Goal: Communication & Community: Answer question/provide support

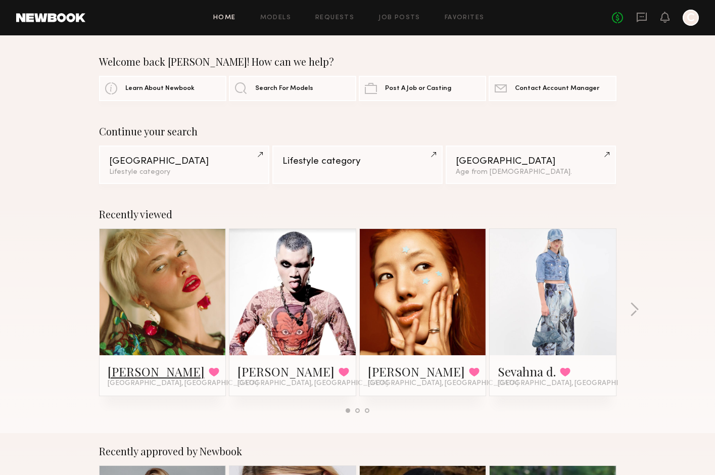
click at [126, 370] on link "[PERSON_NAME]" at bounding box center [156, 371] width 97 height 16
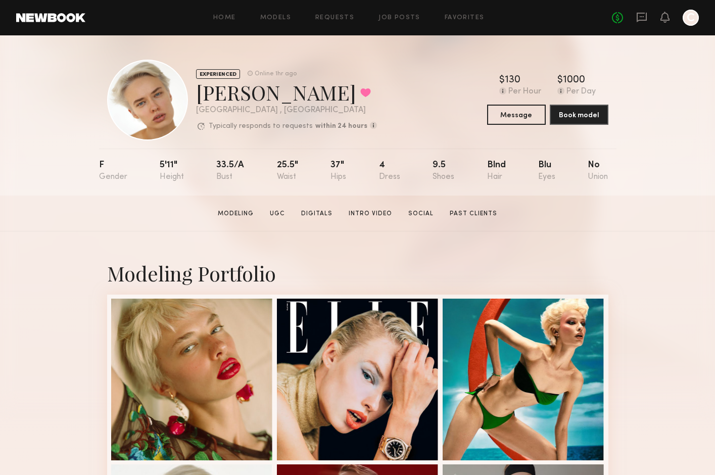
click at [464, 14] on div "Home Models Requests Job Posts Favorites Sign Out No fees up to $5,000 C" at bounding box center [391, 18] width 613 height 16
click at [465, 16] on link "Favorites" at bounding box center [465, 18] width 40 height 7
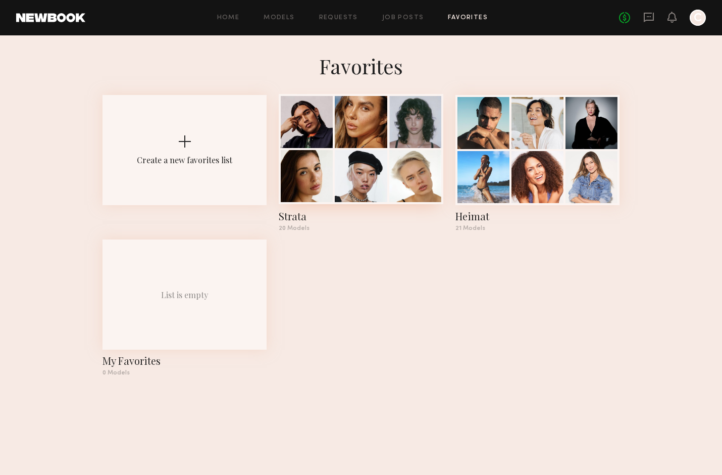
click at [369, 178] on div at bounding box center [361, 176] width 52 height 52
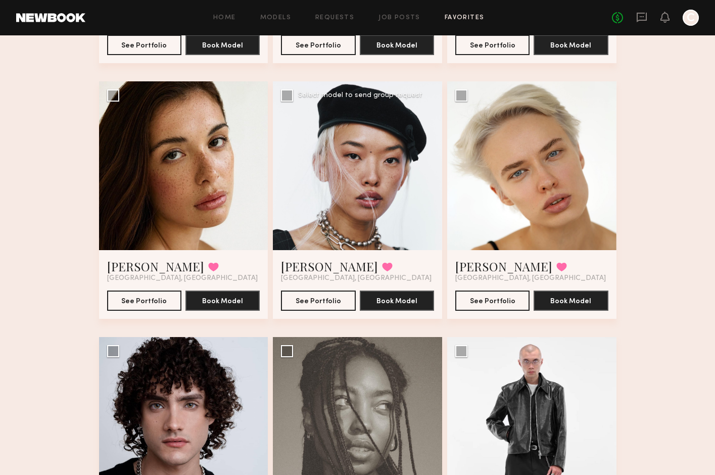
scroll to position [298, 0]
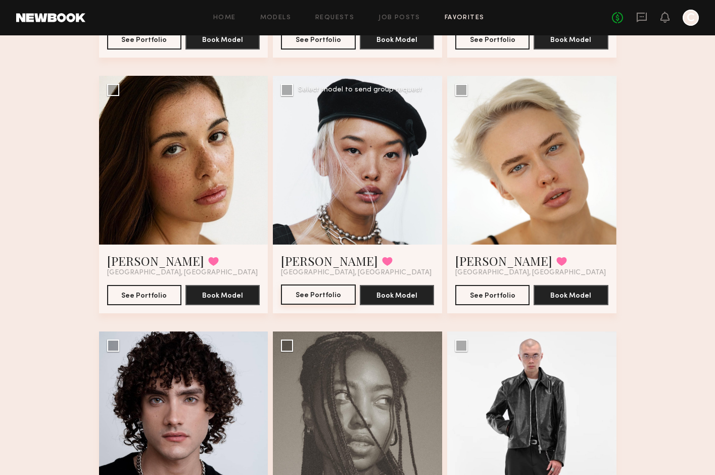
click at [314, 300] on button "See Portfolio" at bounding box center [318, 294] width 74 height 20
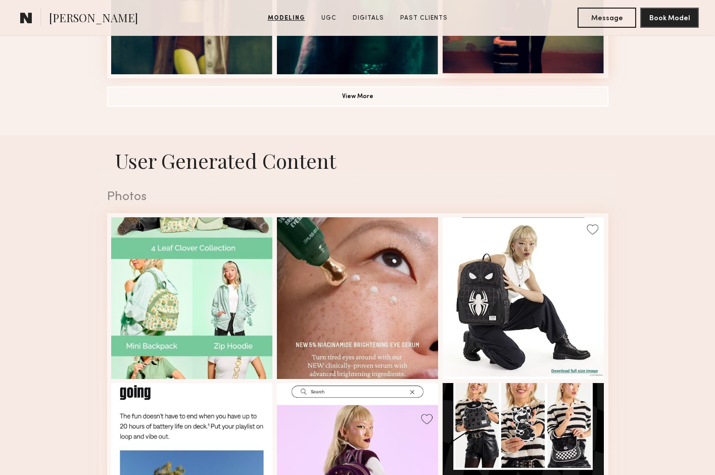
scroll to position [982, 0]
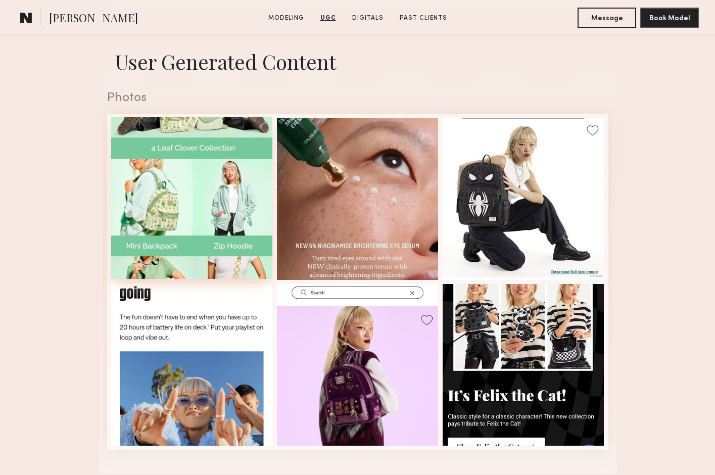
click at [225, 210] on div at bounding box center [192, 198] width 162 height 162
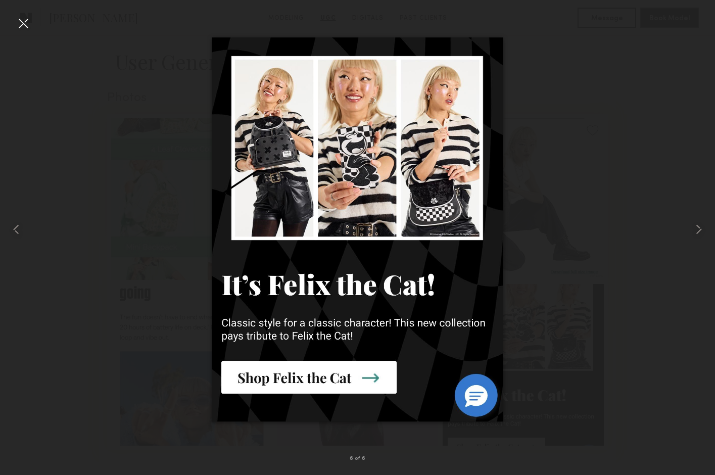
click at [578, 136] on div at bounding box center [357, 229] width 715 height 426
click at [21, 23] on div at bounding box center [23, 23] width 16 height 16
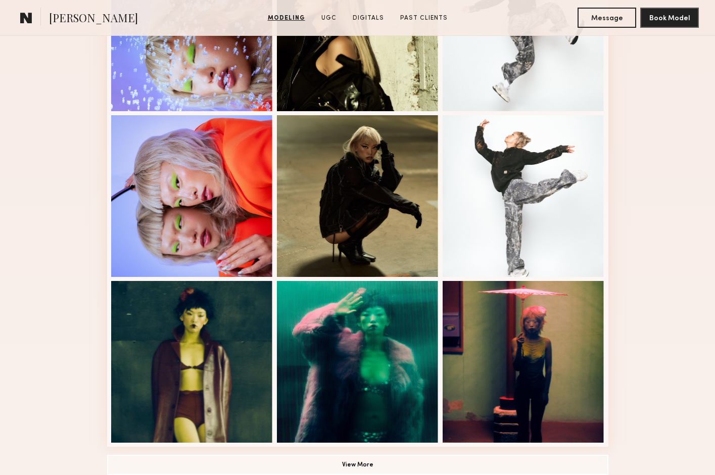
scroll to position [0, 0]
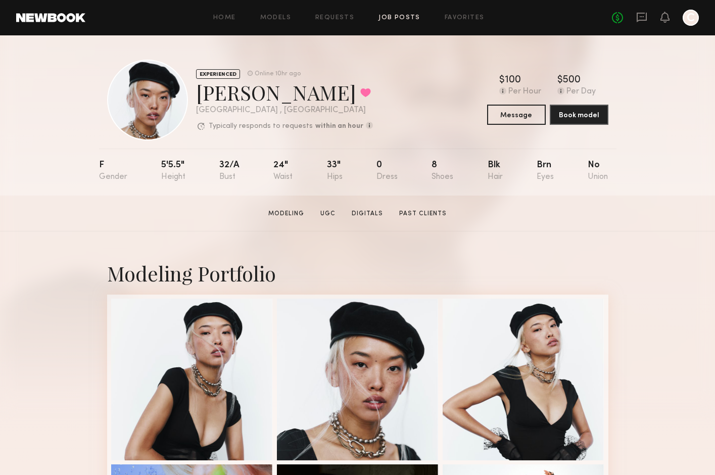
click at [390, 18] on link "Job Posts" at bounding box center [399, 18] width 42 height 7
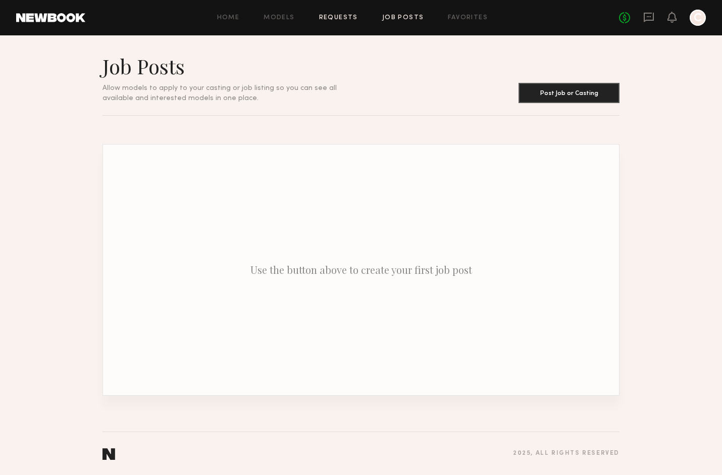
click at [351, 18] on link "Requests" at bounding box center [338, 18] width 39 height 7
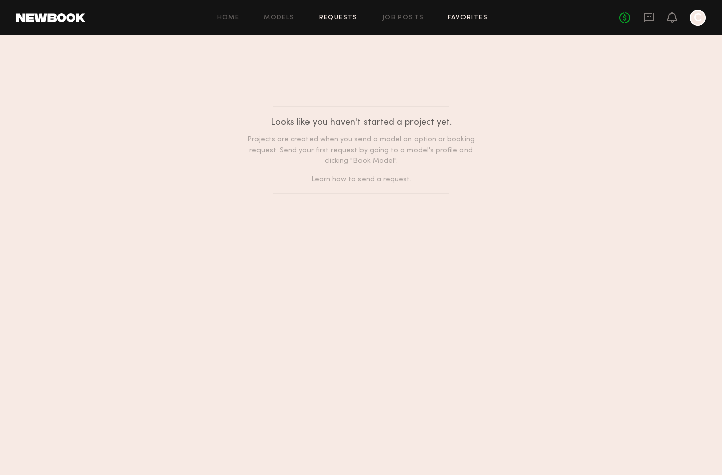
click at [468, 18] on link "Favorites" at bounding box center [468, 18] width 40 height 7
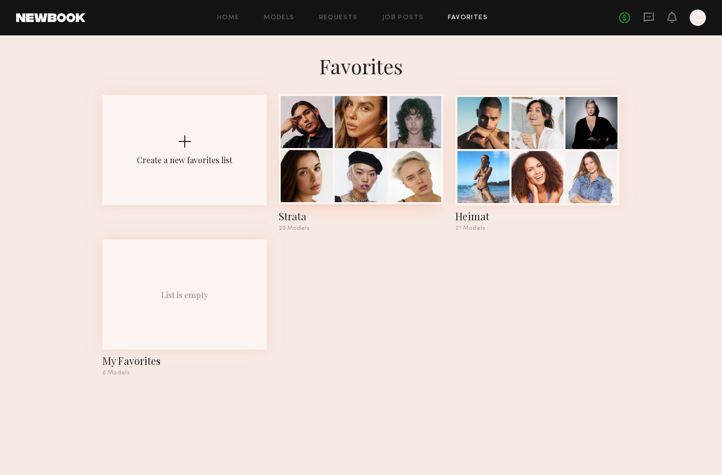
click at [369, 178] on div at bounding box center [361, 176] width 52 height 52
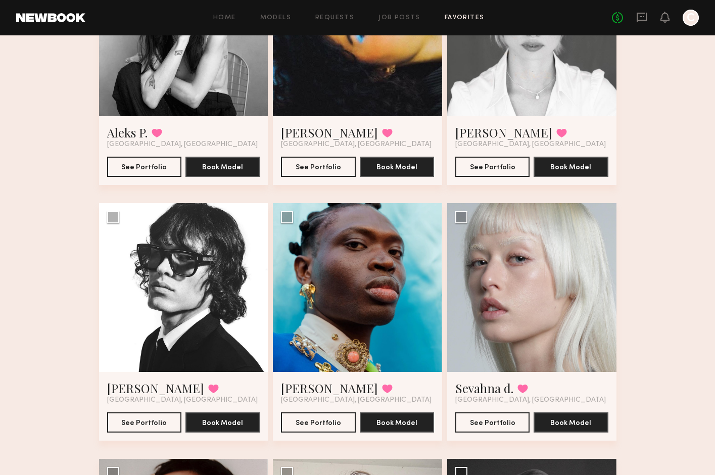
scroll to position [1054, 0]
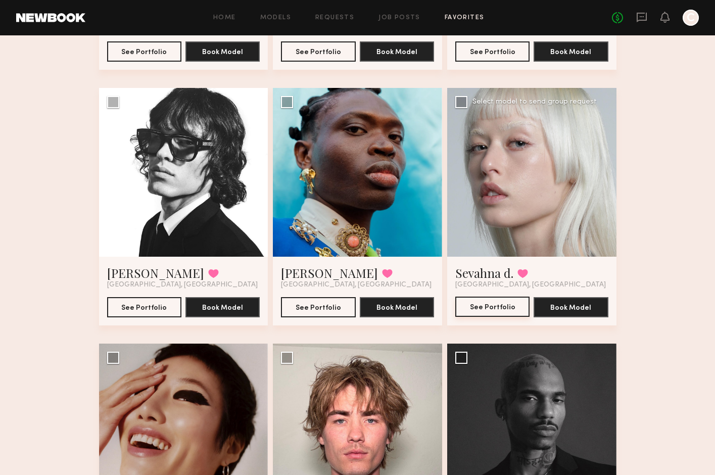
click at [485, 306] on button "See Portfolio" at bounding box center [492, 307] width 74 height 20
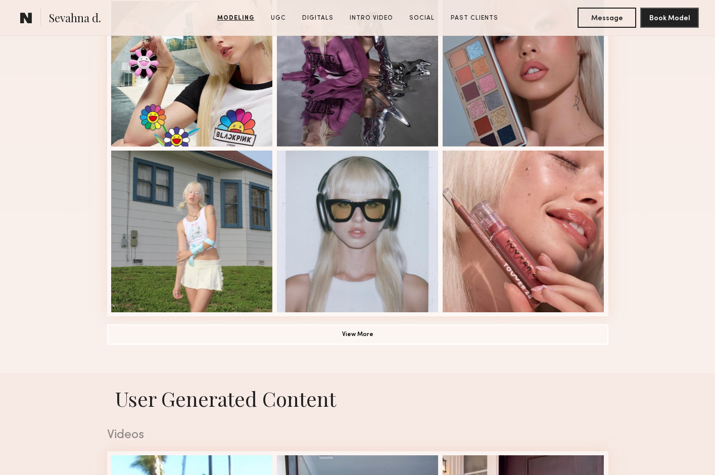
scroll to position [650, 0]
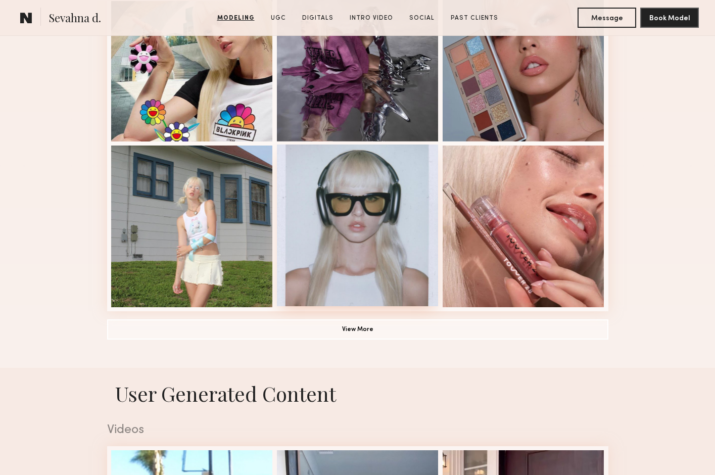
click at [363, 236] on div at bounding box center [358, 225] width 162 height 162
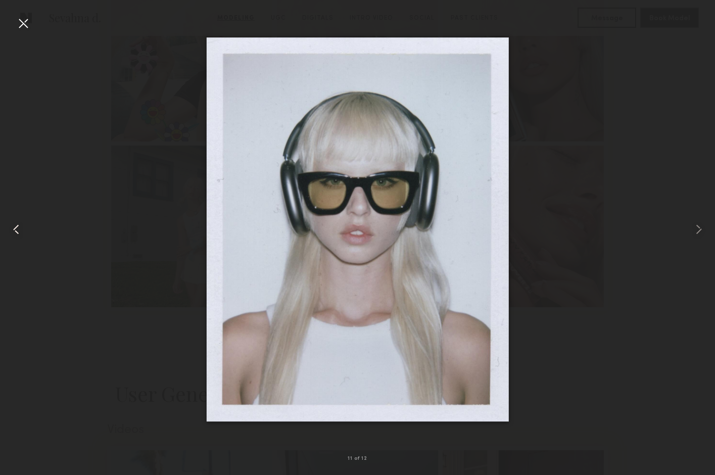
click at [19, 25] on div at bounding box center [23, 23] width 16 height 16
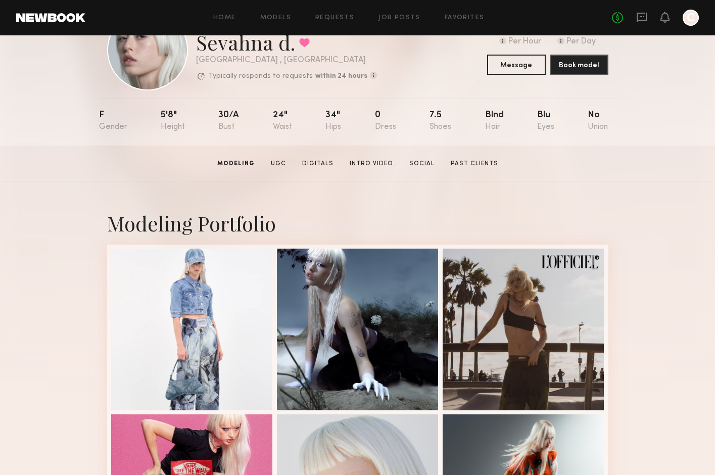
scroll to position [0, 0]
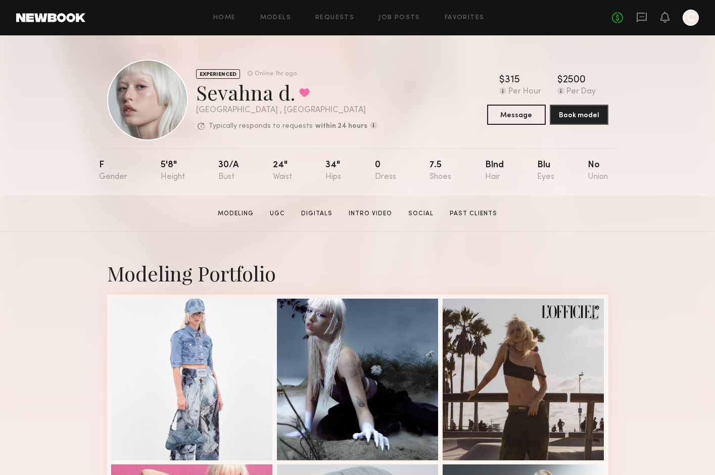
click at [482, 18] on div "Home Models Requests Job Posts Favorites Sign Out" at bounding box center [348, 18] width 526 height 7
click at [473, 20] on link "Favorites" at bounding box center [465, 18] width 40 height 7
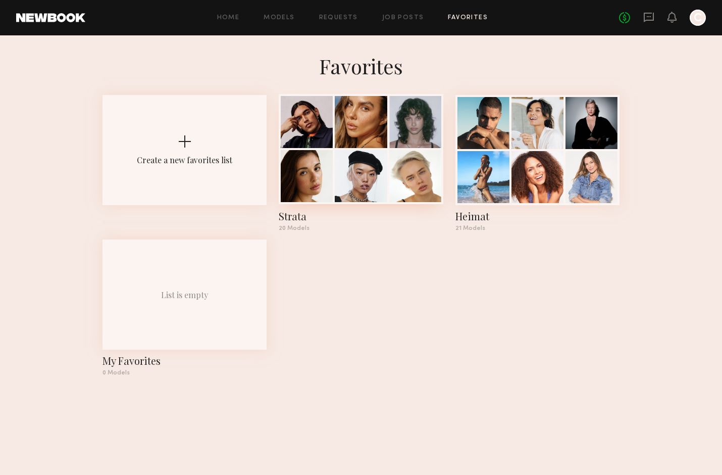
click at [334, 170] on div at bounding box center [361, 149] width 164 height 110
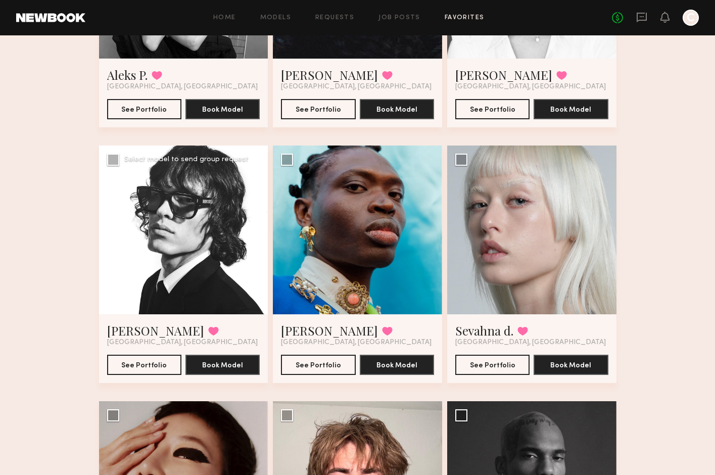
scroll to position [997, 0]
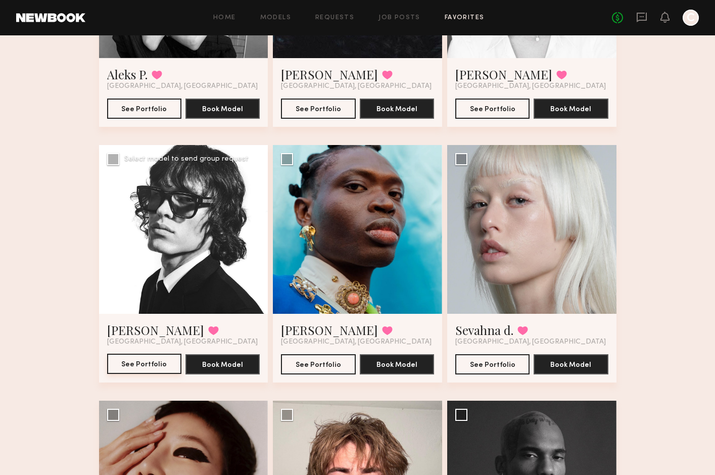
click at [141, 361] on button "See Portfolio" at bounding box center [144, 364] width 74 height 20
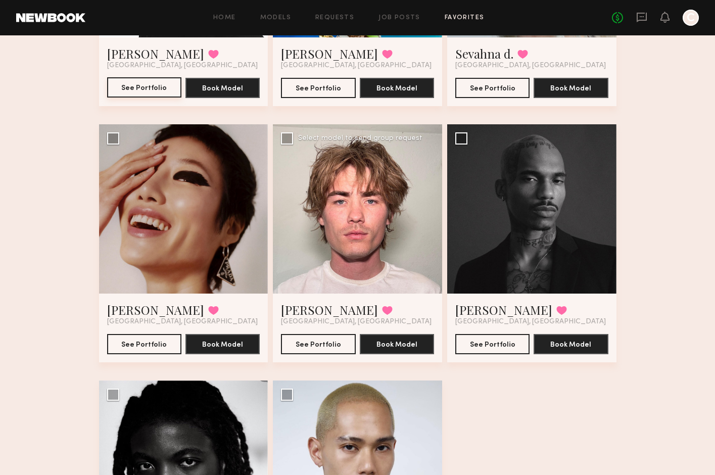
scroll to position [1448, 0]
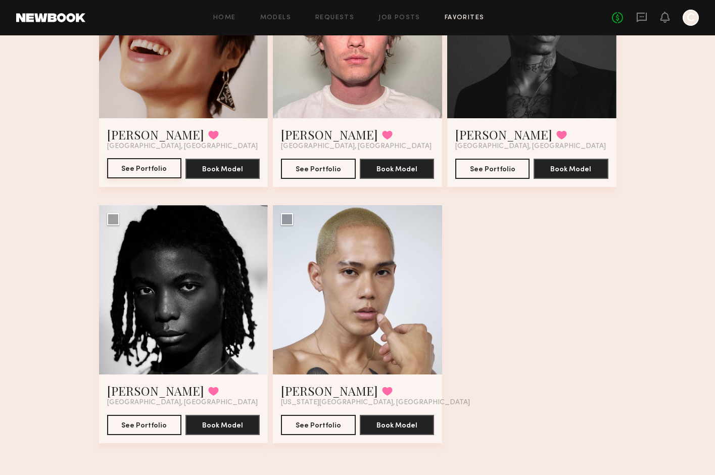
click at [155, 170] on button "See Portfolio" at bounding box center [144, 168] width 74 height 20
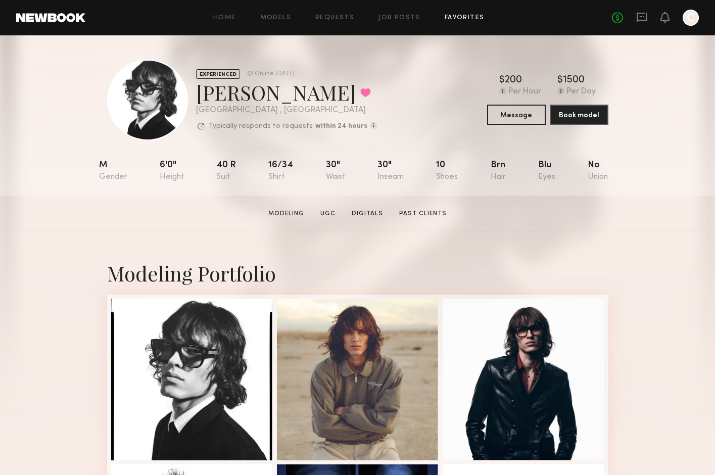
click at [446, 19] on link "Favorites" at bounding box center [465, 18] width 40 height 7
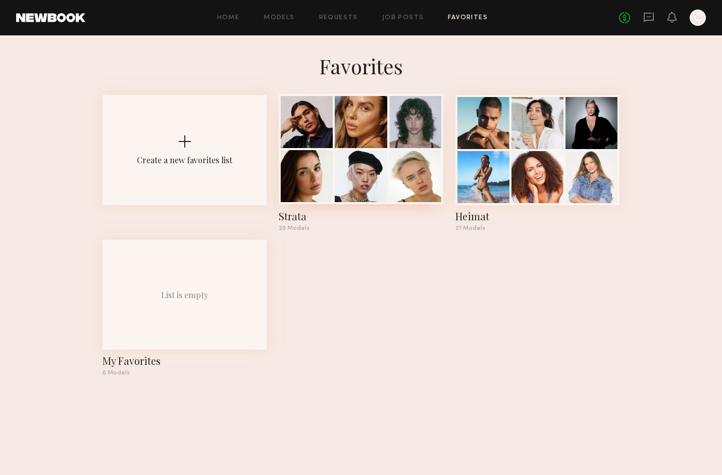
click at [396, 171] on div at bounding box center [415, 176] width 52 height 52
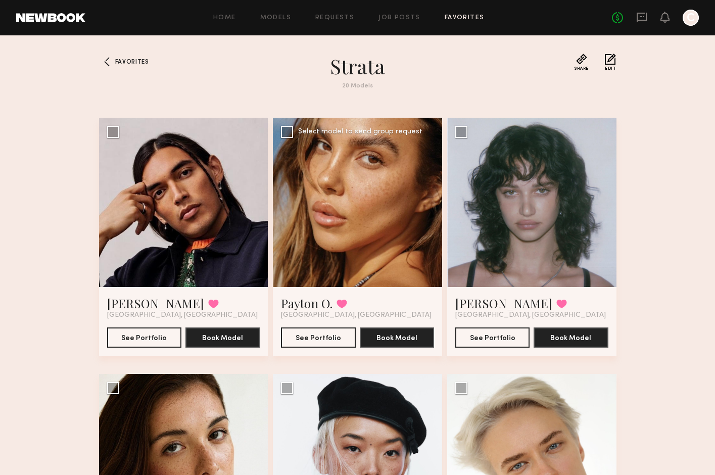
click at [324, 244] on div at bounding box center [357, 202] width 169 height 169
click at [328, 298] on link "Payton O." at bounding box center [307, 303] width 52 height 16
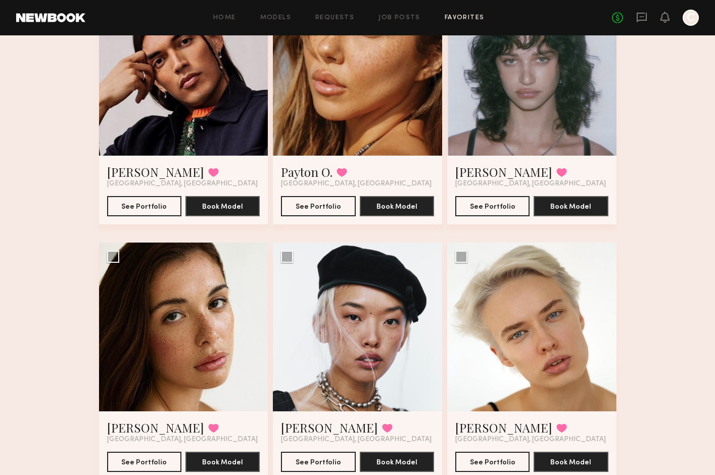
scroll to position [131, 0]
click at [488, 208] on button "See Portfolio" at bounding box center [492, 205] width 74 height 20
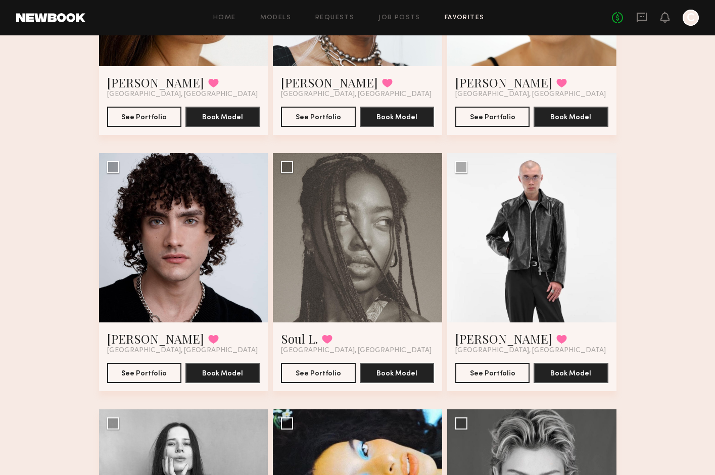
scroll to position [691, 0]
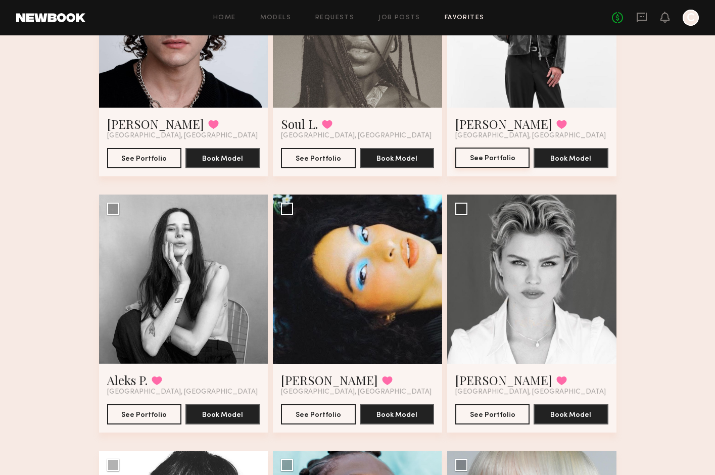
click at [497, 157] on button "See Portfolio" at bounding box center [492, 157] width 74 height 20
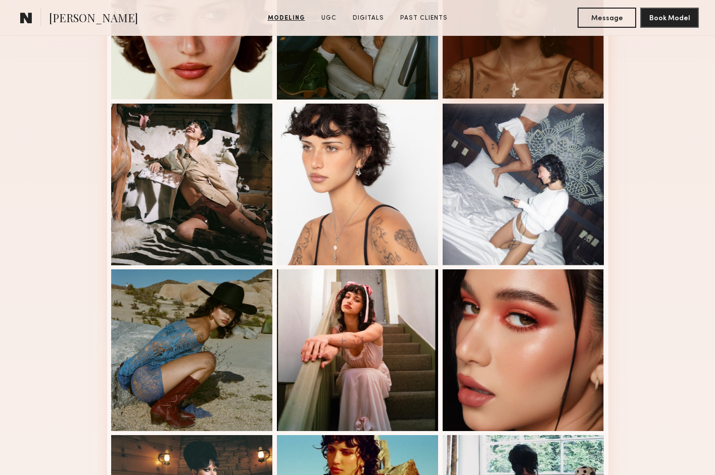
scroll to position [298, 0]
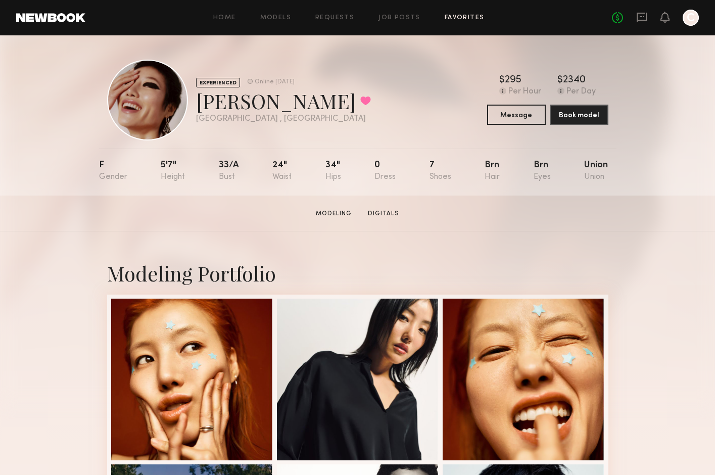
click at [467, 18] on link "Favorites" at bounding box center [465, 18] width 40 height 7
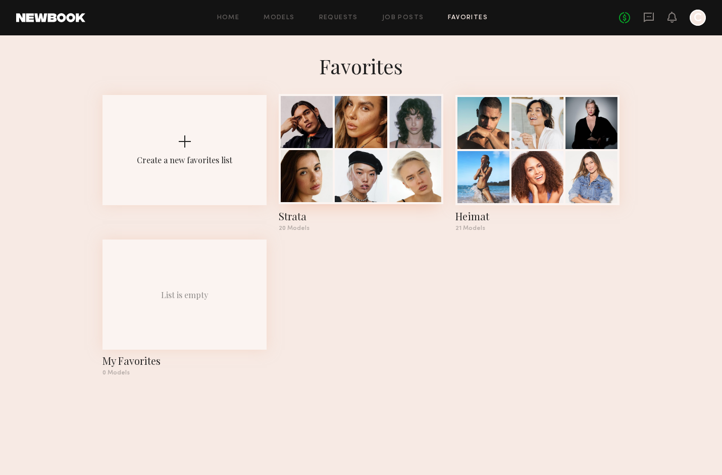
click at [355, 140] on div at bounding box center [361, 122] width 52 height 52
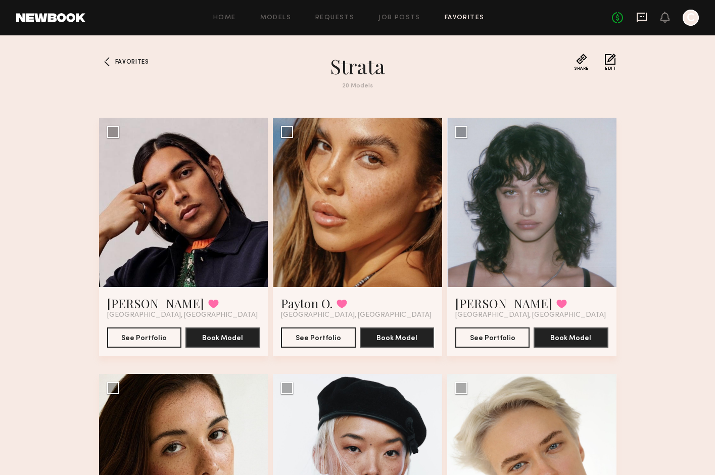
click at [644, 17] on icon at bounding box center [641, 17] width 11 height 11
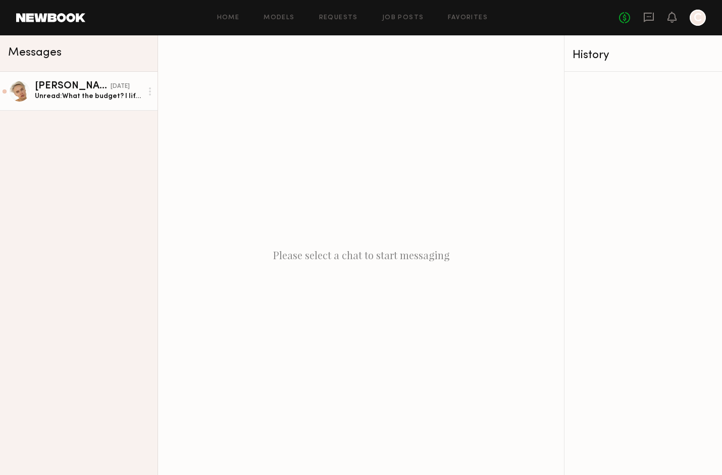
click at [102, 95] on div "Unread: What the budget? I life now in another city and I come to LA just got a…" at bounding box center [89, 96] width 108 height 10
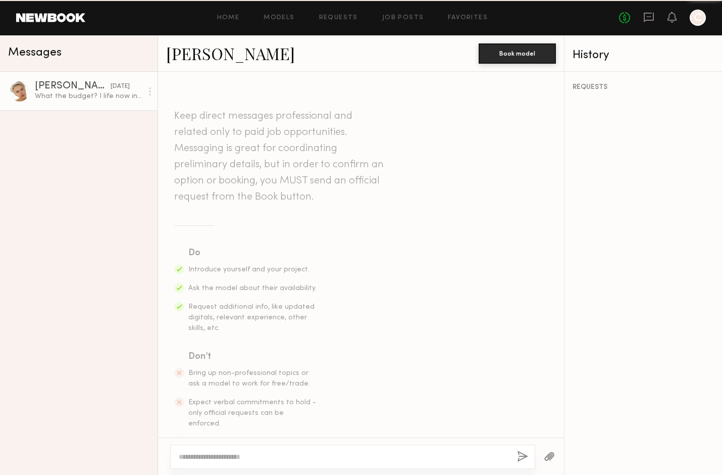
scroll to position [470, 0]
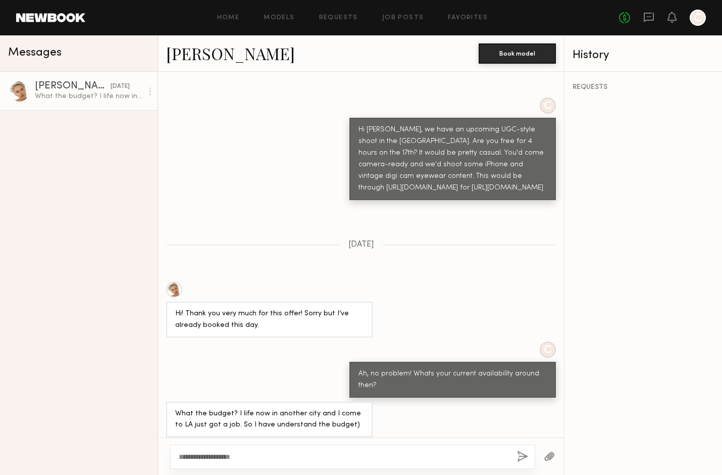
type textarea "**********"
click at [526, 456] on button "button" at bounding box center [522, 457] width 11 height 13
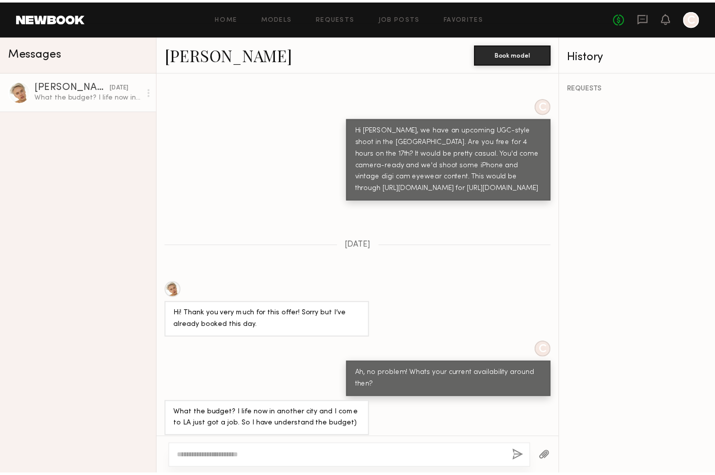
scroll to position [672, 0]
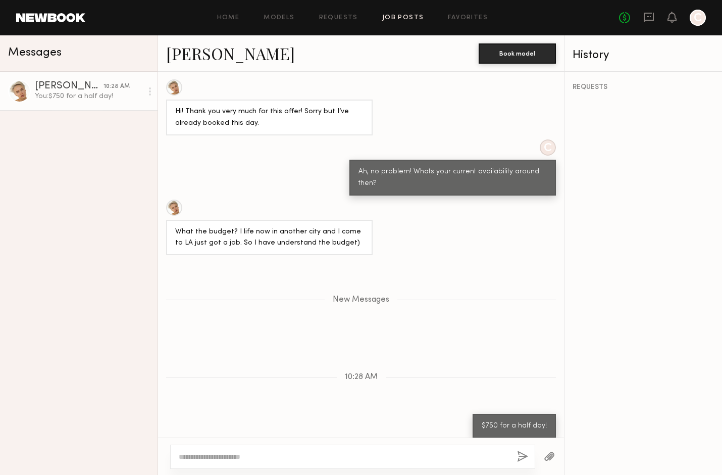
click at [404, 18] on link "Job Posts" at bounding box center [403, 18] width 42 height 7
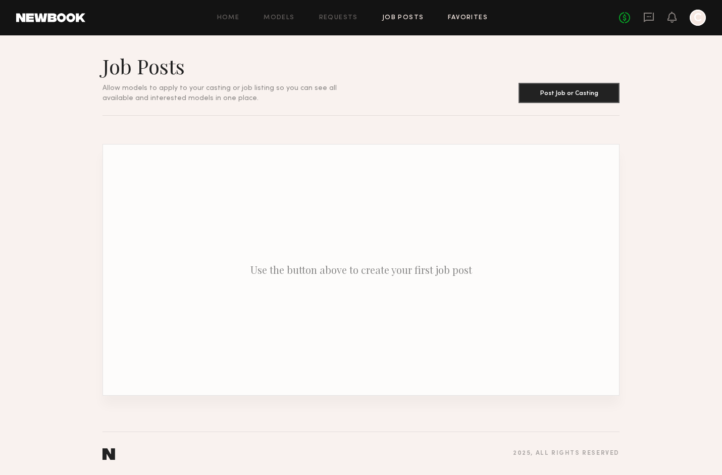
click at [455, 15] on link "Favorites" at bounding box center [468, 18] width 40 height 7
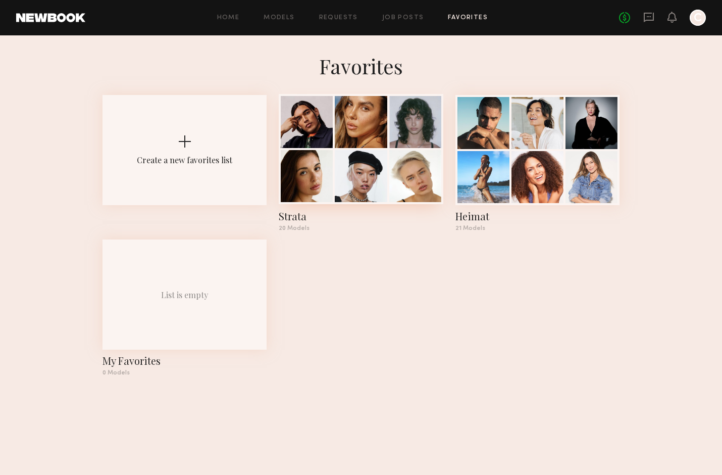
click at [407, 138] on div at bounding box center [415, 122] width 52 height 52
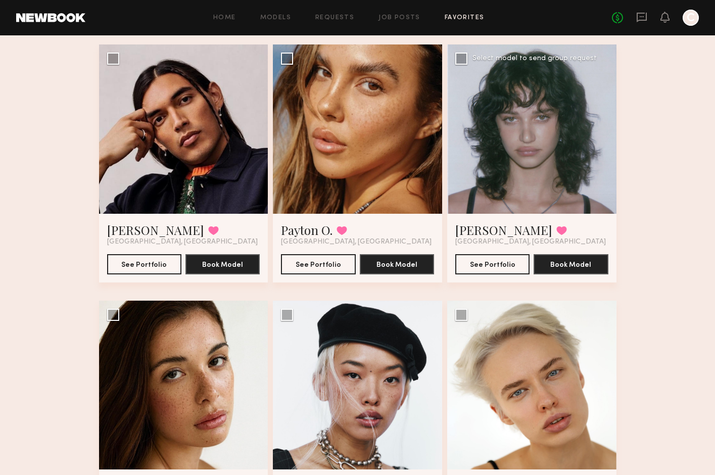
scroll to position [79, 0]
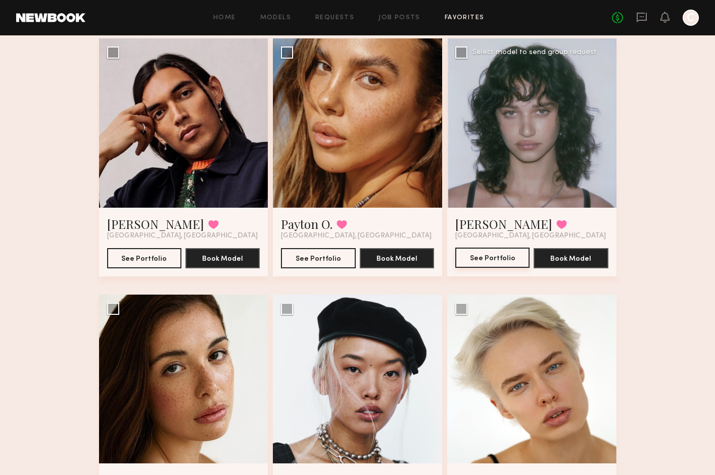
click at [502, 259] on button "See Portfolio" at bounding box center [492, 258] width 74 height 20
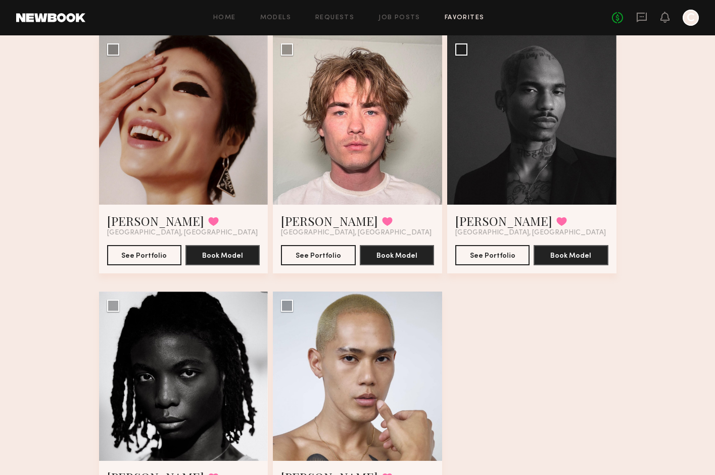
scroll to position [1450, 0]
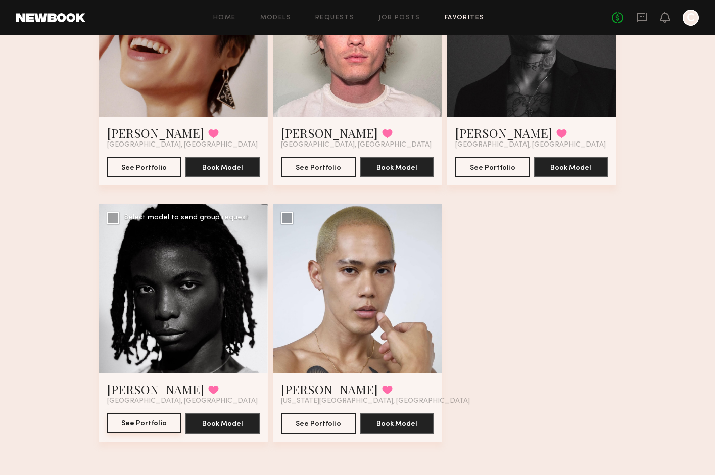
click at [149, 421] on button "See Portfolio" at bounding box center [144, 423] width 74 height 20
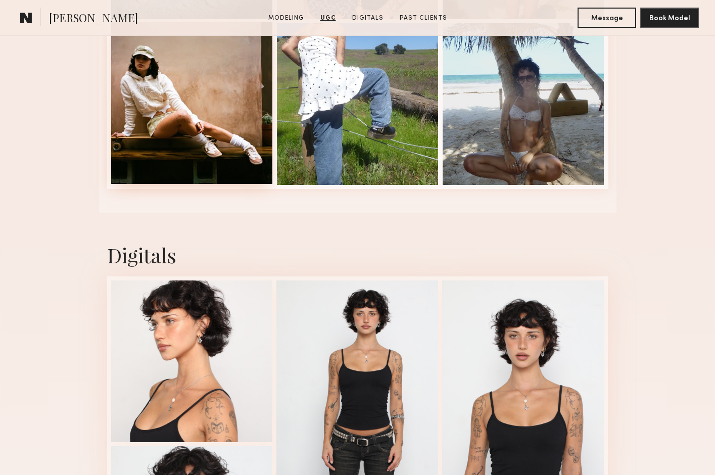
scroll to position [1469, 0]
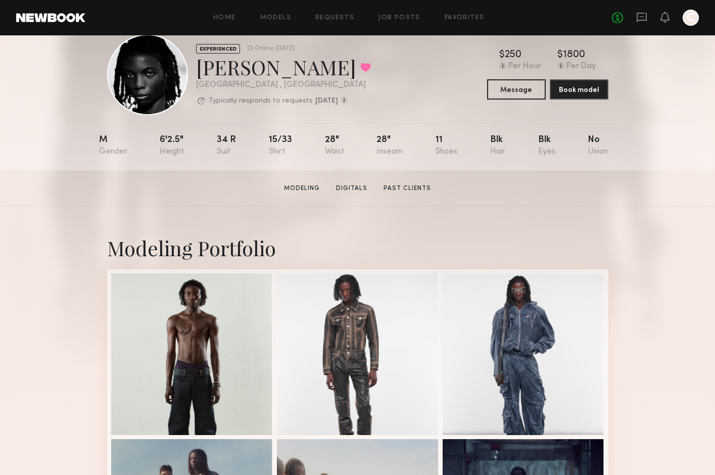
scroll to position [94, 0]
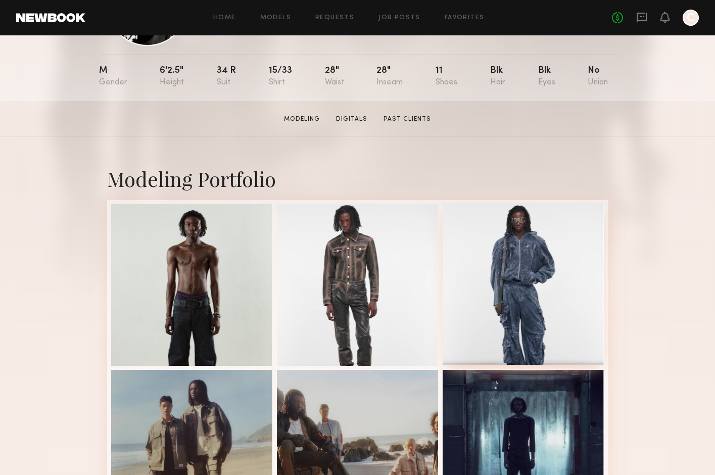
click at [507, 239] on div at bounding box center [523, 284] width 162 height 162
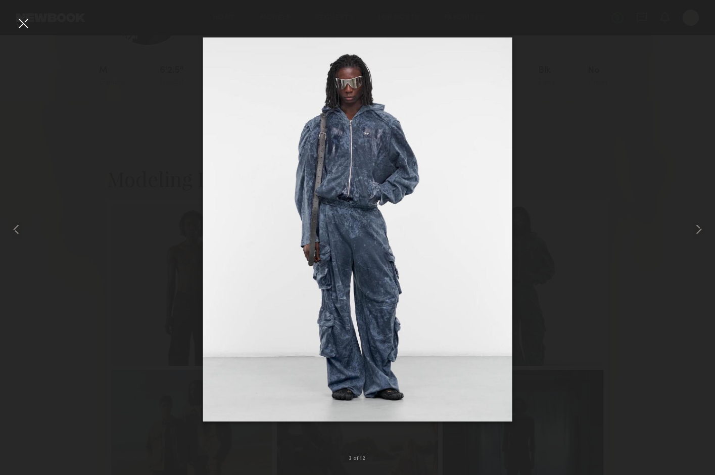
click at [19, 23] on div at bounding box center [23, 23] width 16 height 16
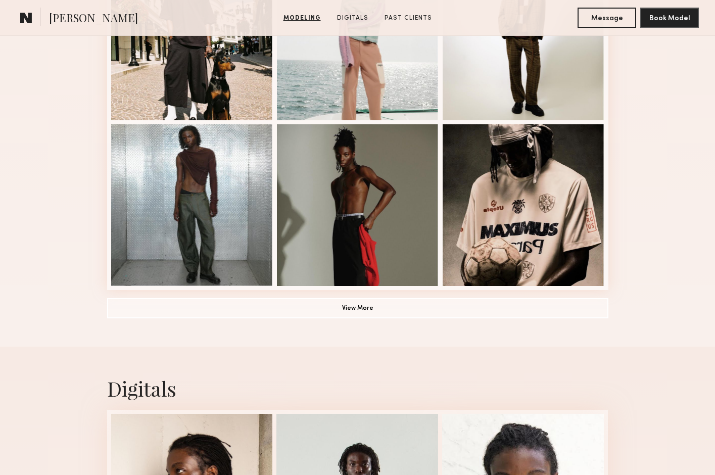
scroll to position [677, 0]
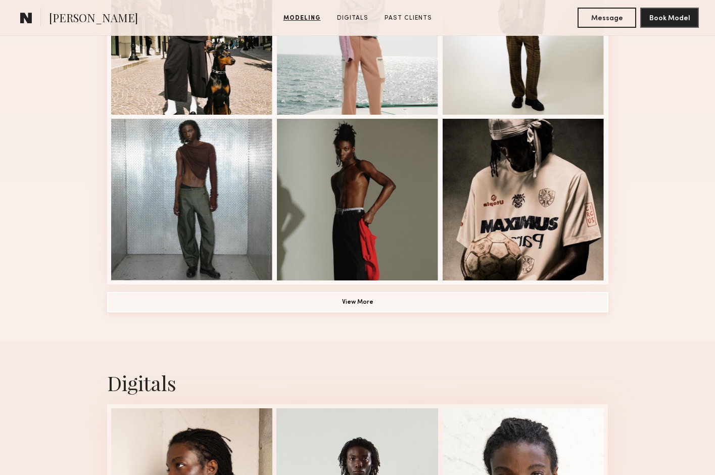
click at [336, 304] on button "View More" at bounding box center [357, 302] width 501 height 20
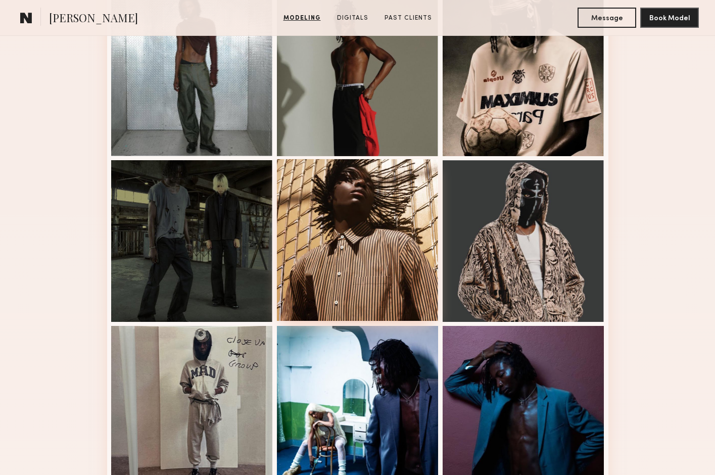
scroll to position [1020, 0]
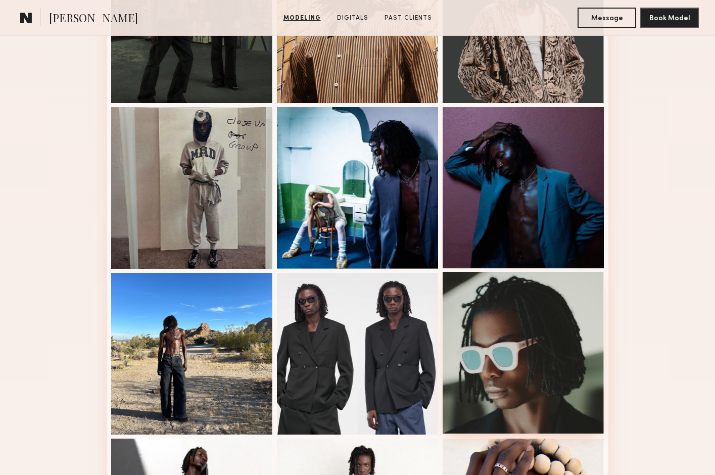
click at [534, 303] on div at bounding box center [523, 353] width 162 height 162
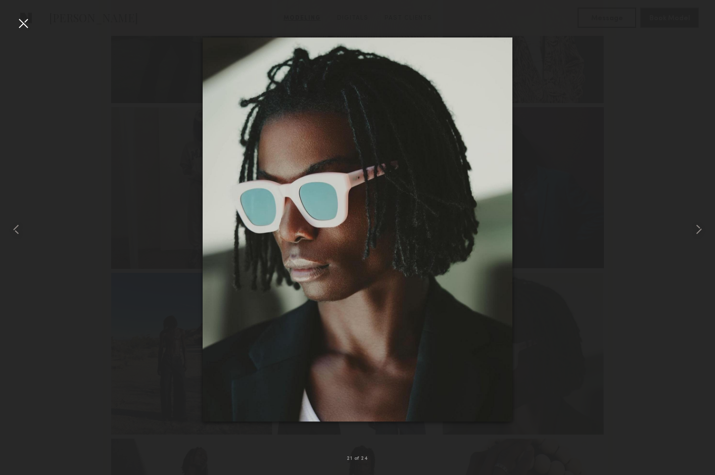
click at [620, 280] on div at bounding box center [357, 229] width 715 height 426
click at [25, 26] on div at bounding box center [23, 23] width 16 height 16
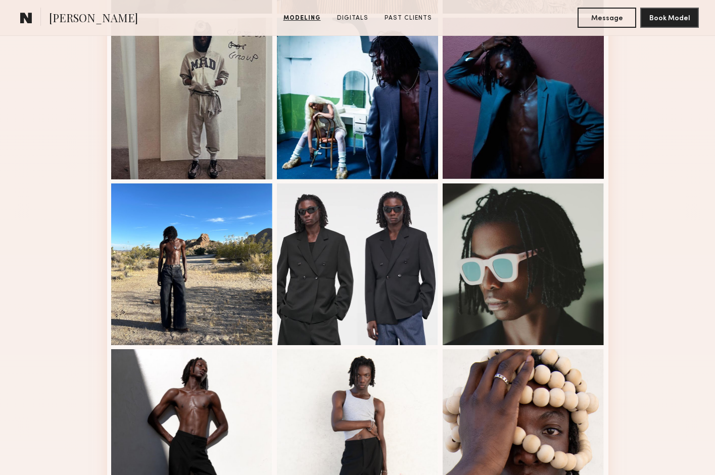
scroll to position [1120, 0]
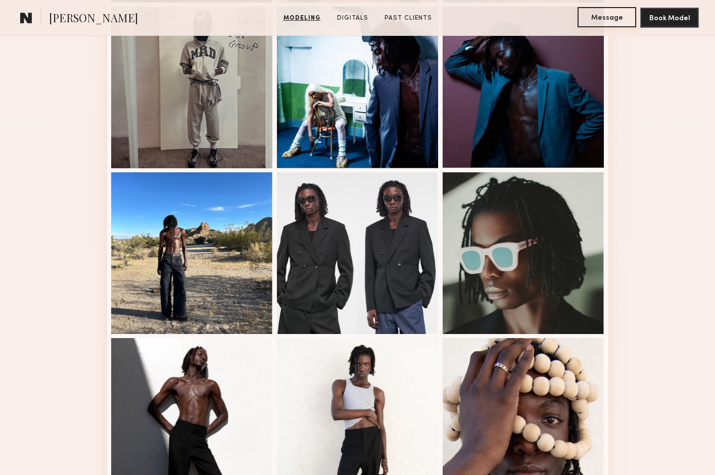
click at [604, 10] on button "Message" at bounding box center [606, 17] width 59 height 20
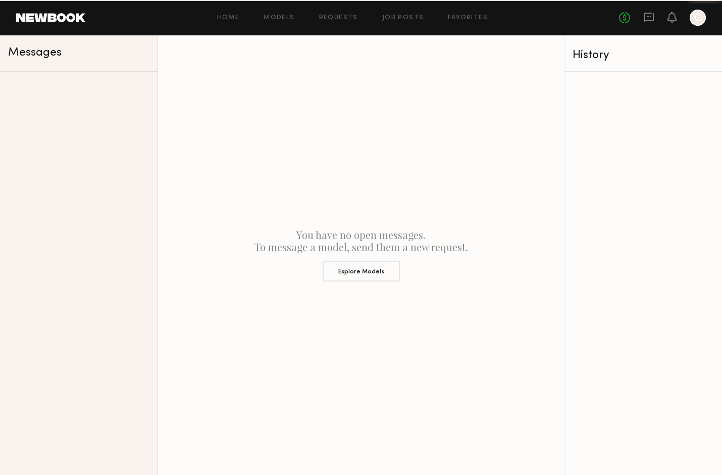
click at [607, 18] on div "Home Models Requests Job Posts Favorites Sign Out" at bounding box center [352, 18] width 534 height 7
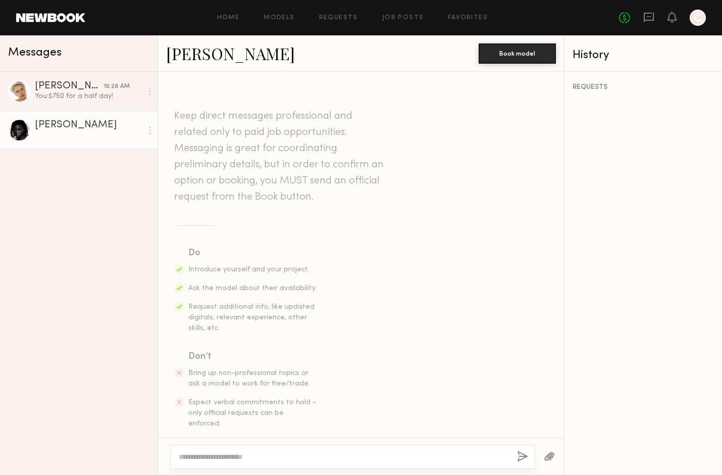
click at [152, 130] on div at bounding box center [149, 130] width 15 height 20
click at [30, 198] on div "[PERSON_NAME] 10:28 AM You: $750 for a half day! [PERSON_NAME] Mark unread" at bounding box center [79, 273] width 158 height 403
click at [110, 97] on div "You: $750 for a half day!" at bounding box center [89, 96] width 108 height 10
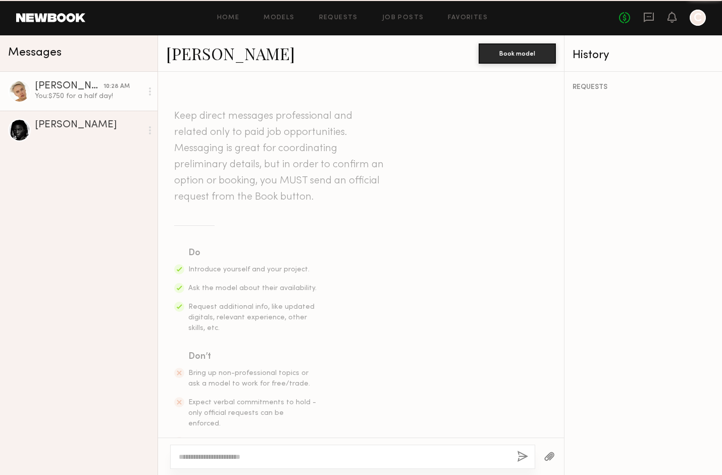
scroll to position [596, 0]
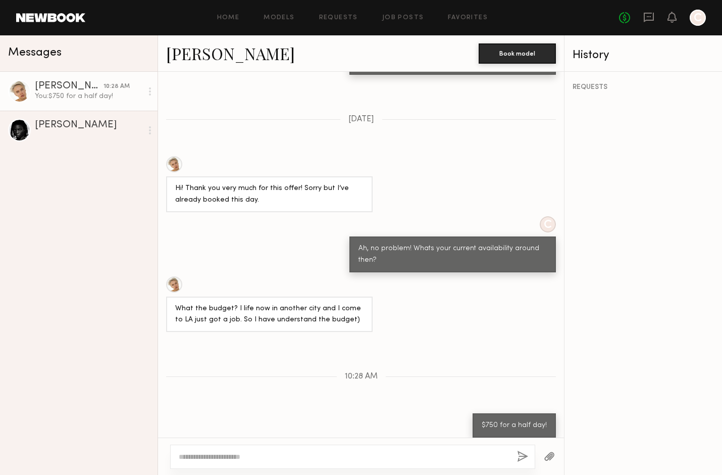
click at [316, 458] on textarea at bounding box center [344, 457] width 330 height 10
type textarea "*"
type textarea "**********"
click at [523, 461] on button "button" at bounding box center [522, 457] width 11 height 13
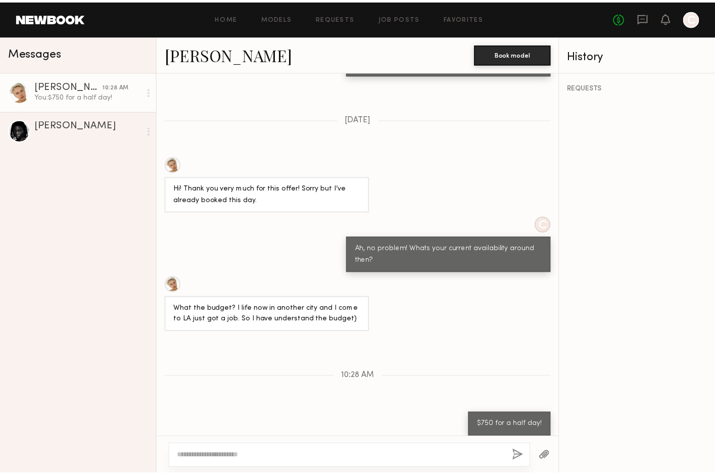
scroll to position [721, 0]
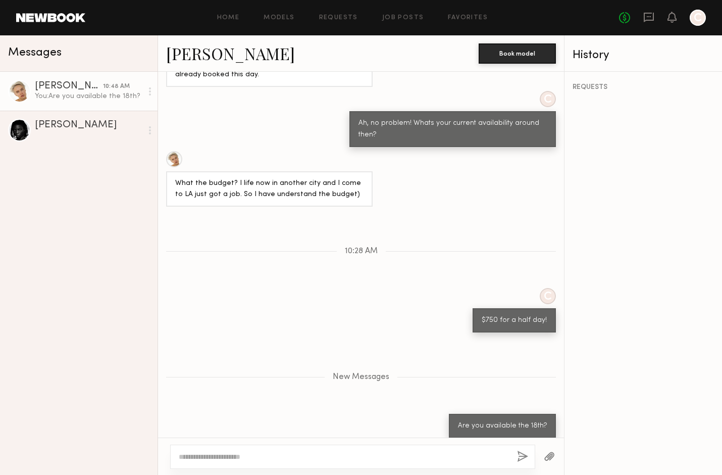
click at [40, 11] on header "Home Models Requests Job Posts Favorites Sign Out No fees up to $5,000 C" at bounding box center [361, 17] width 722 height 35
click at [702, 19] on div at bounding box center [698, 18] width 16 height 16
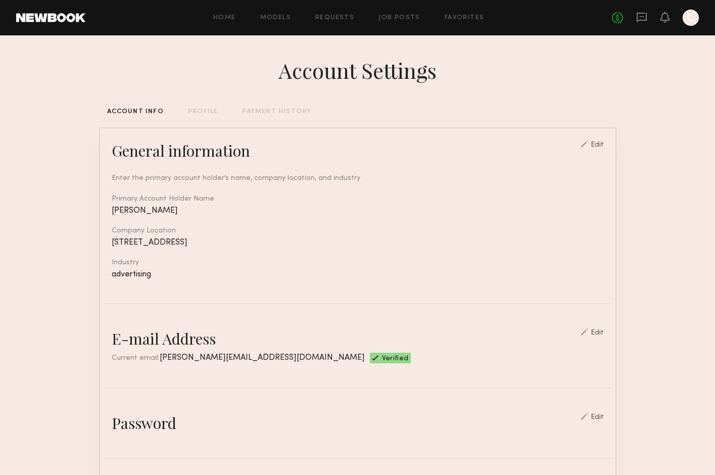
click at [68, 17] on link at bounding box center [50, 17] width 69 height 9
